Goal: Find specific page/section: Find specific page/section

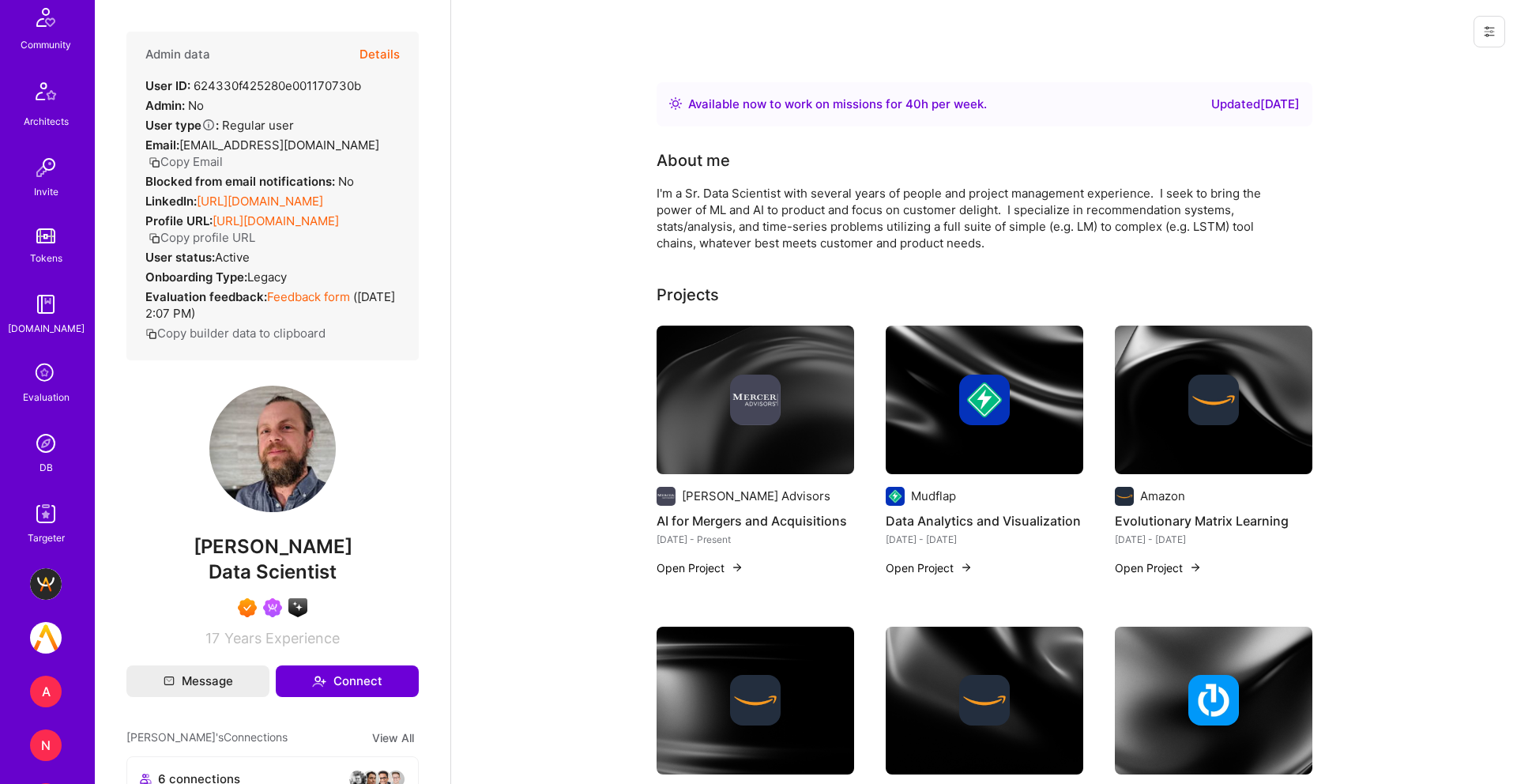
scroll to position [393, 0]
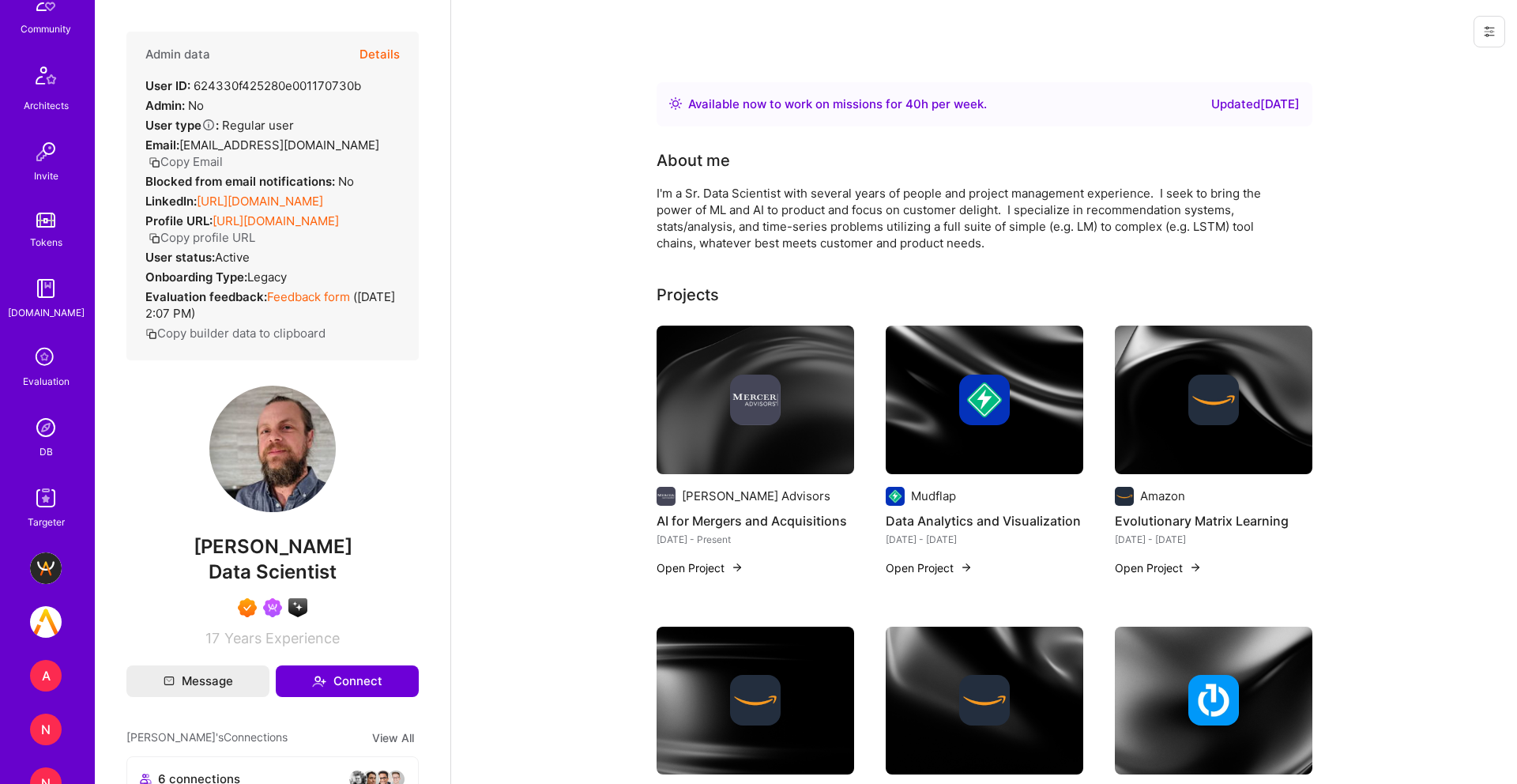
click at [43, 442] on img at bounding box center [46, 427] width 31 height 31
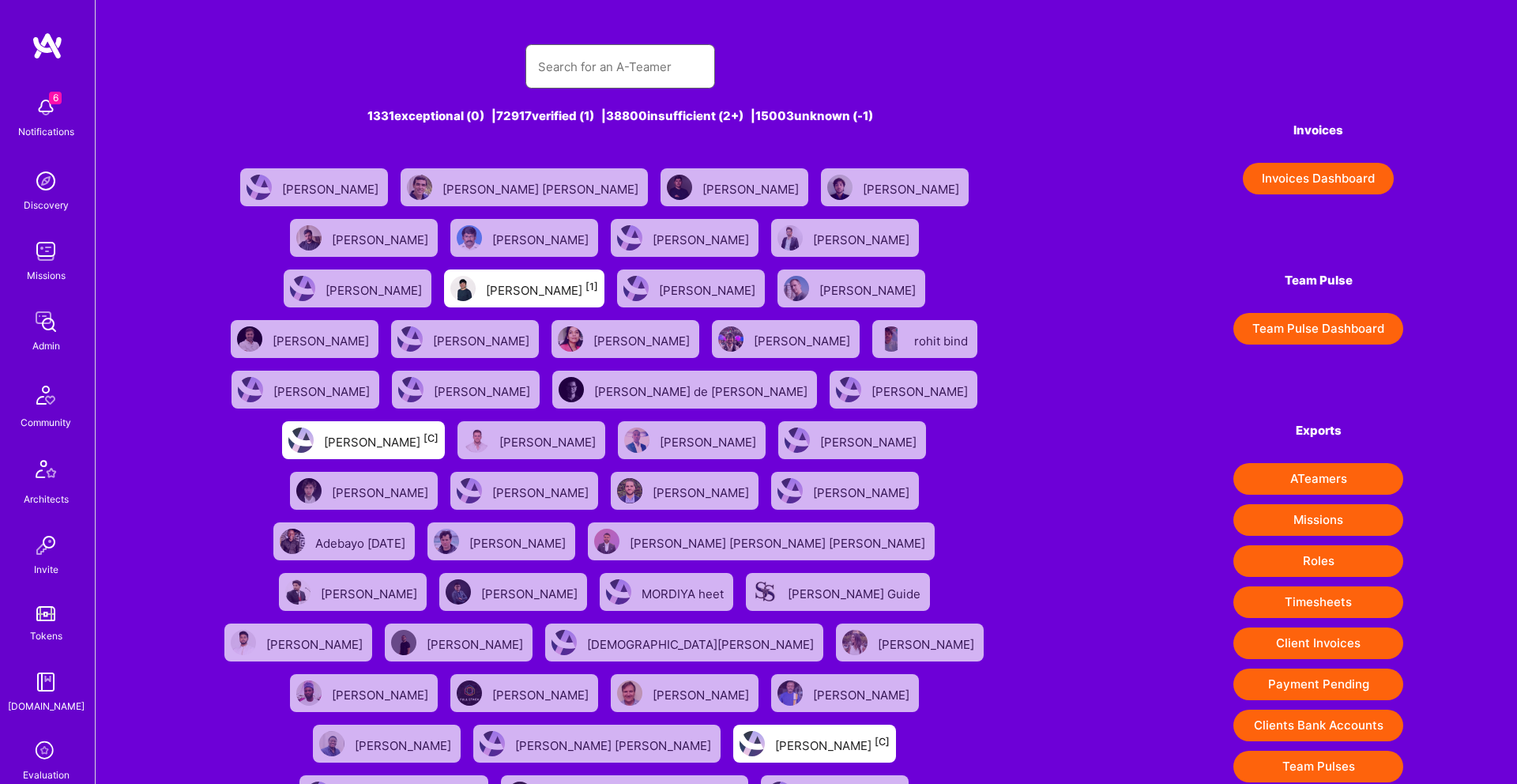
click at [582, 83] on input "text" at bounding box center [620, 66] width 164 height 40
paste input "[PERSON_NAME]"
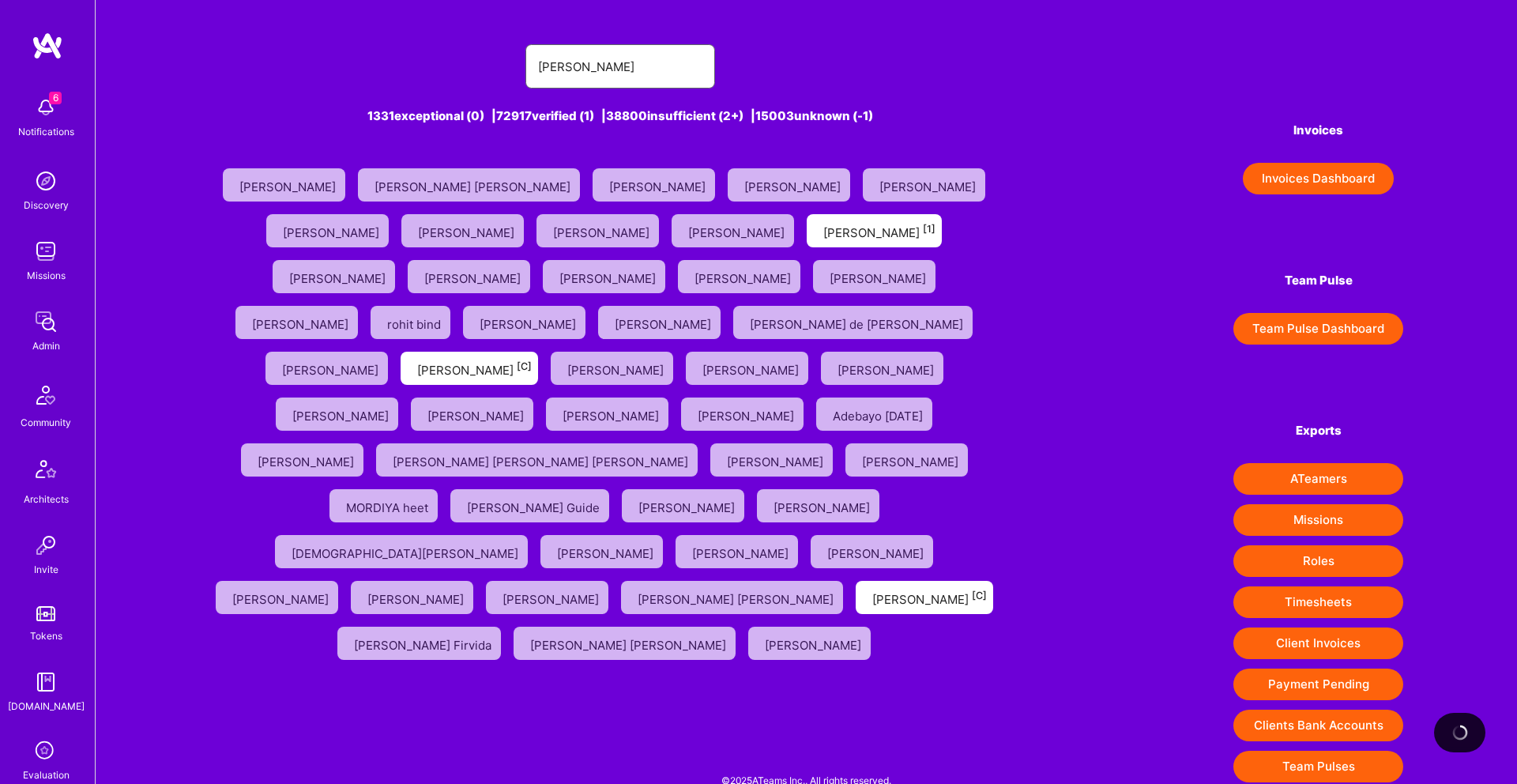
type input "[PERSON_NAME]"
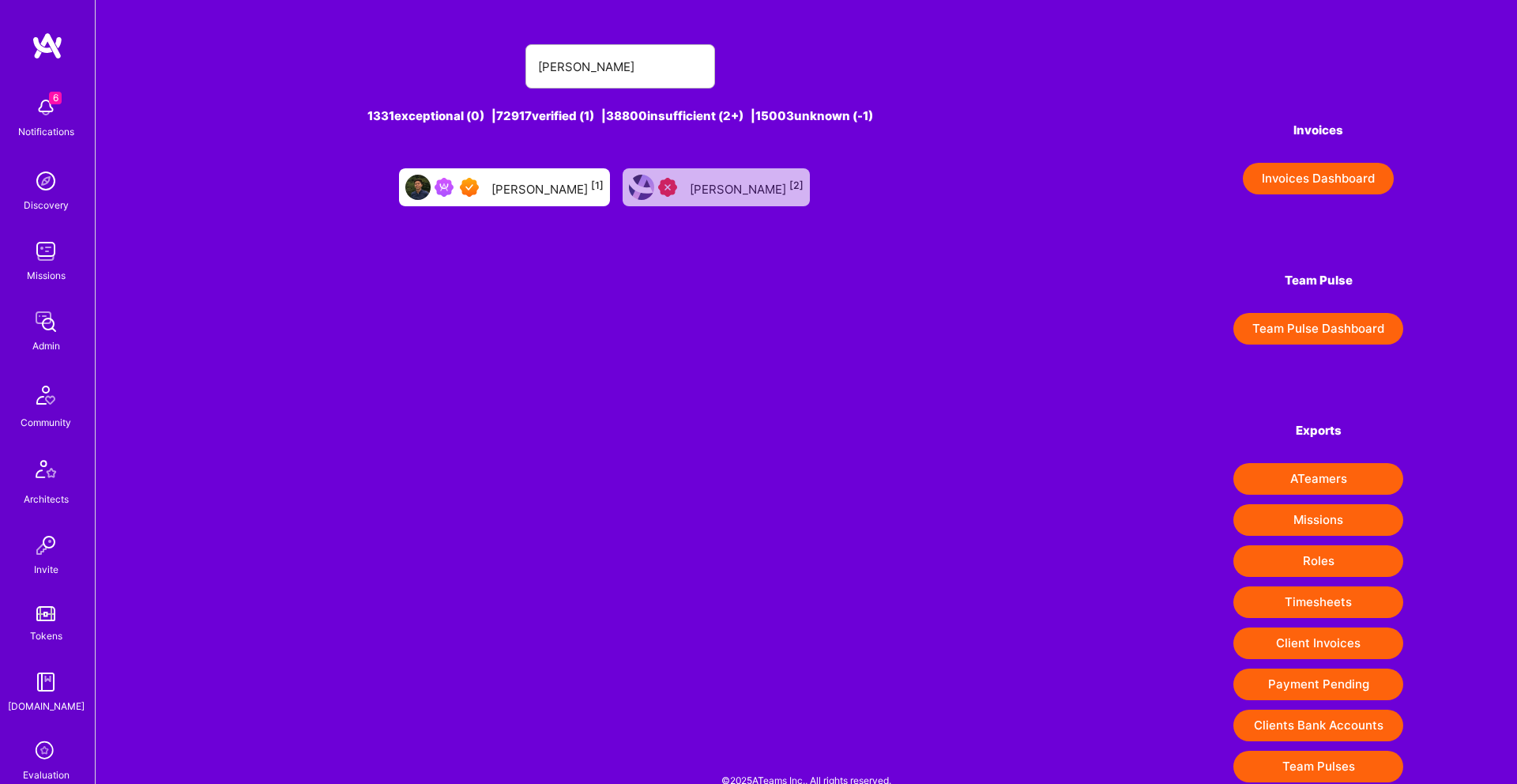
click at [546, 195] on div "[PERSON_NAME] [1]" at bounding box center [547, 187] width 112 height 21
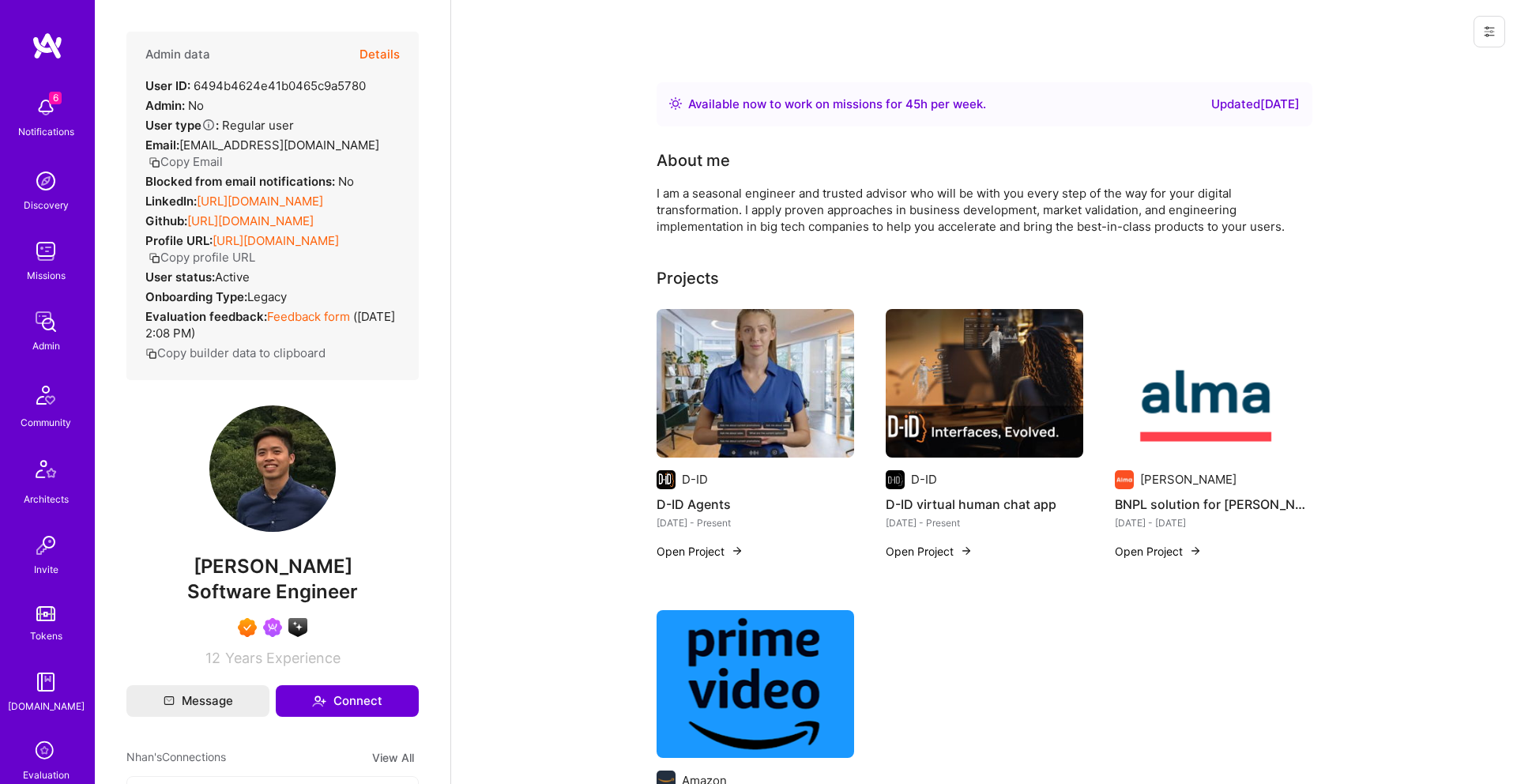
click at [263, 209] on link "[URL][DOMAIN_NAME]" at bounding box center [260, 201] width 126 height 15
